Goal: Information Seeking & Learning: Learn about a topic

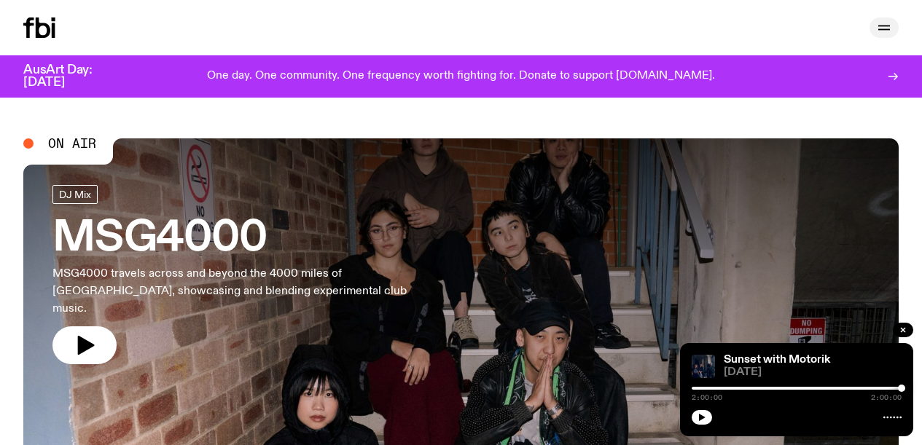
click at [877, 24] on icon "button" at bounding box center [884, 27] width 17 height 17
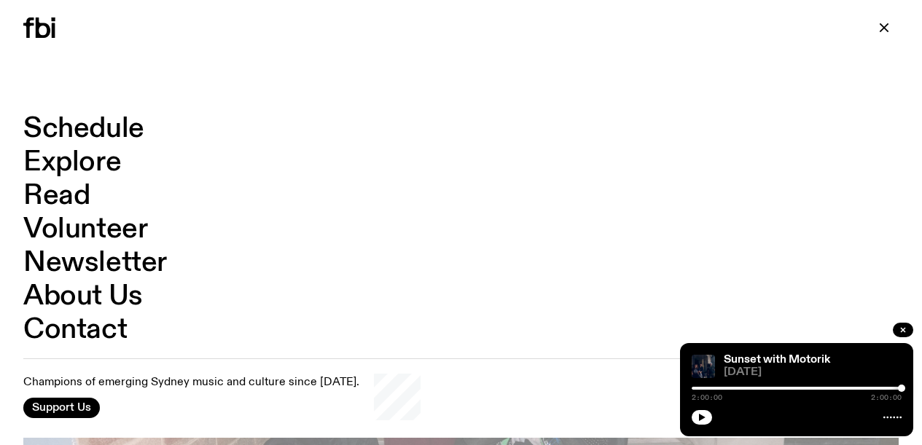
click at [133, 130] on link "Schedule" at bounding box center [83, 129] width 121 height 28
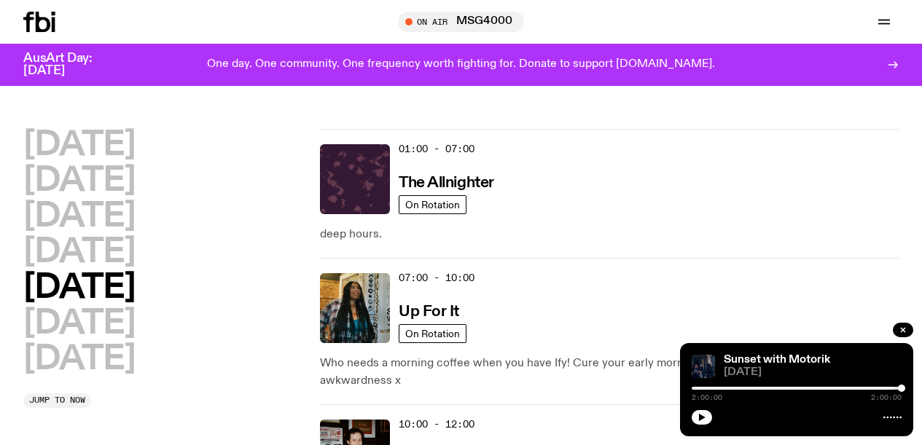
scroll to position [356, 0]
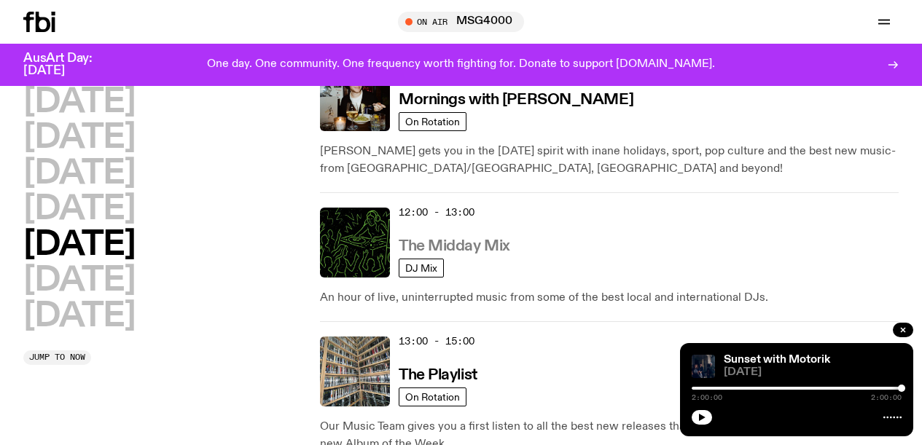
click at [494, 248] on h3 "The Midday Mix" at bounding box center [455, 246] width 112 height 15
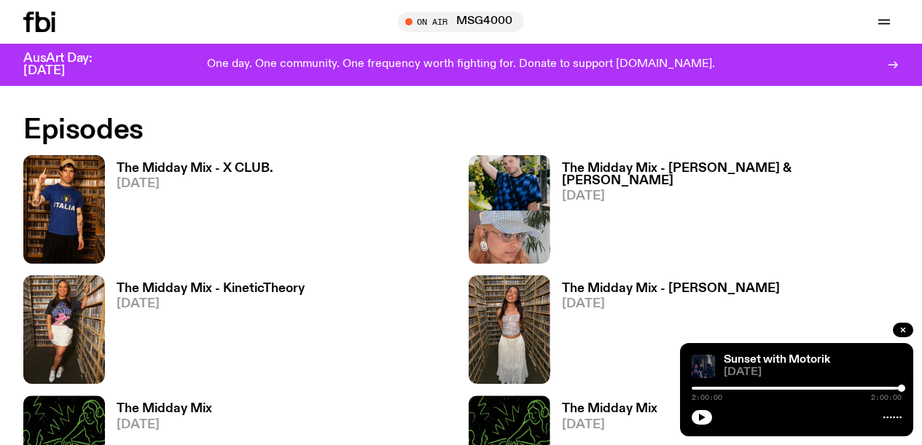
scroll to position [904, 0]
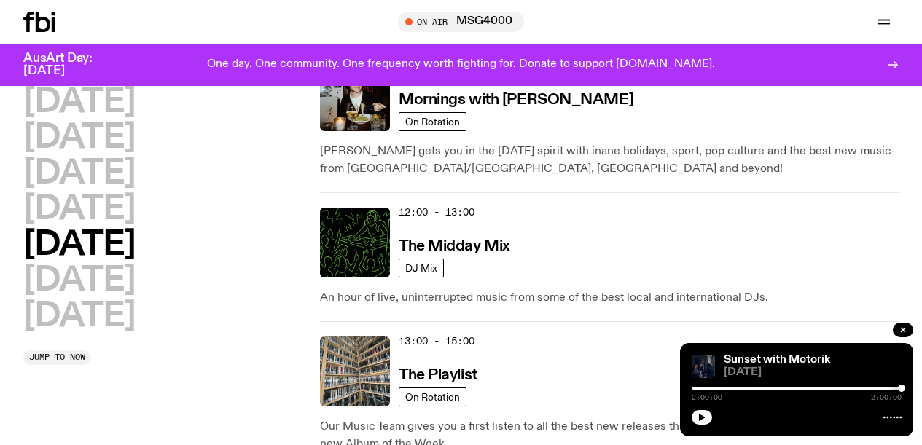
scroll to position [713, 0]
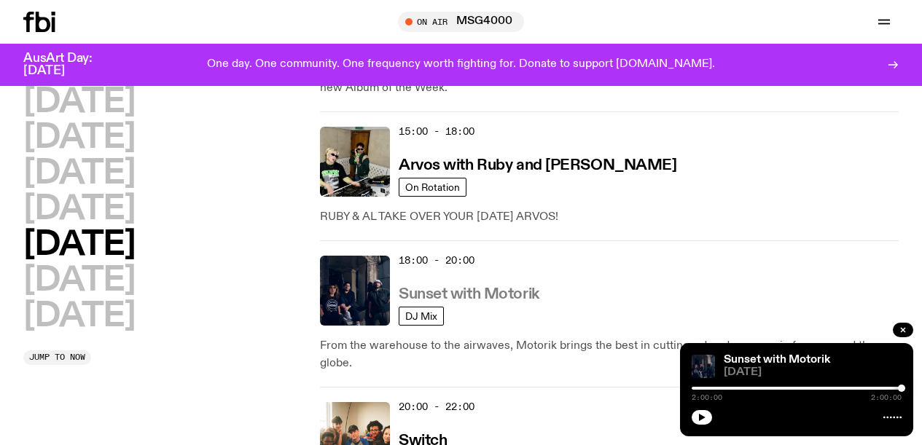
click at [481, 287] on h3 "Sunset with Motorik" at bounding box center [469, 294] width 141 height 15
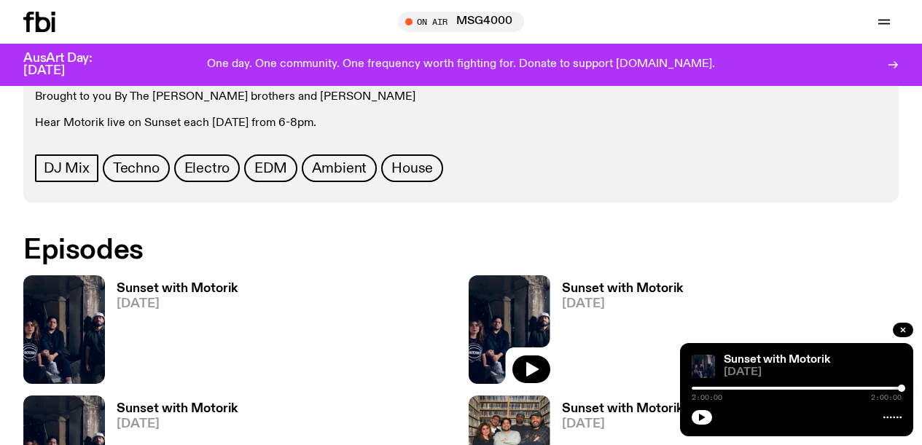
scroll to position [710, 0]
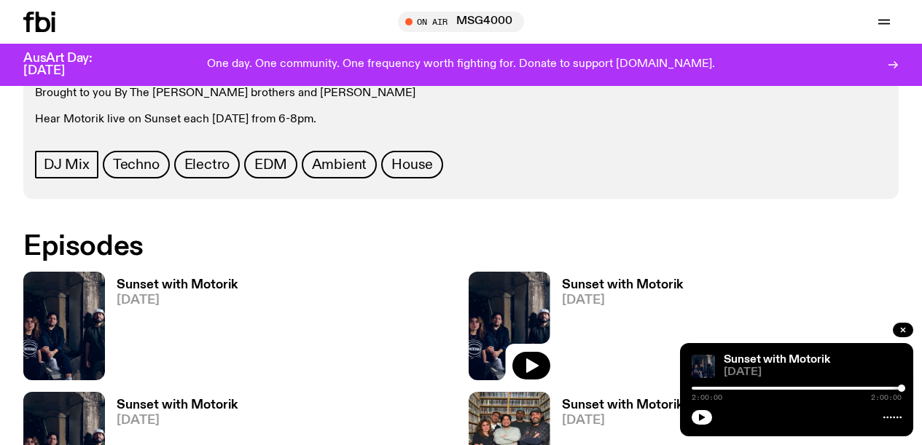
click at [214, 289] on h3 "Sunset with Motorik" at bounding box center [177, 285] width 121 height 12
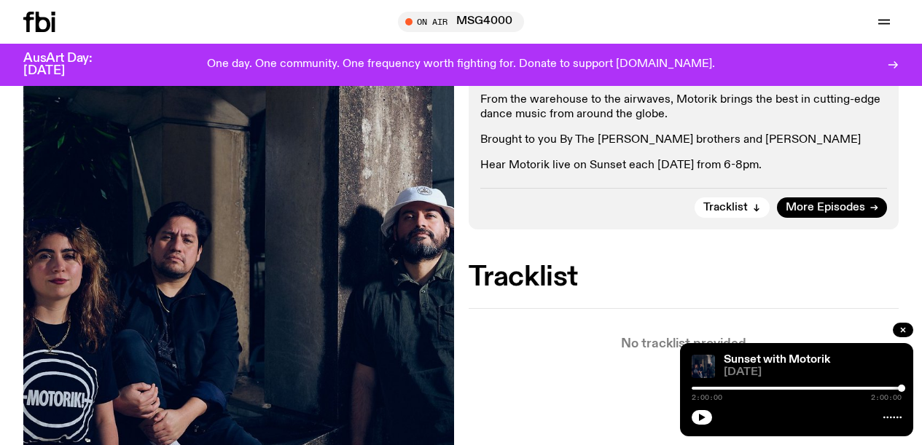
scroll to position [264, 0]
